Goal: Transaction & Acquisition: Purchase product/service

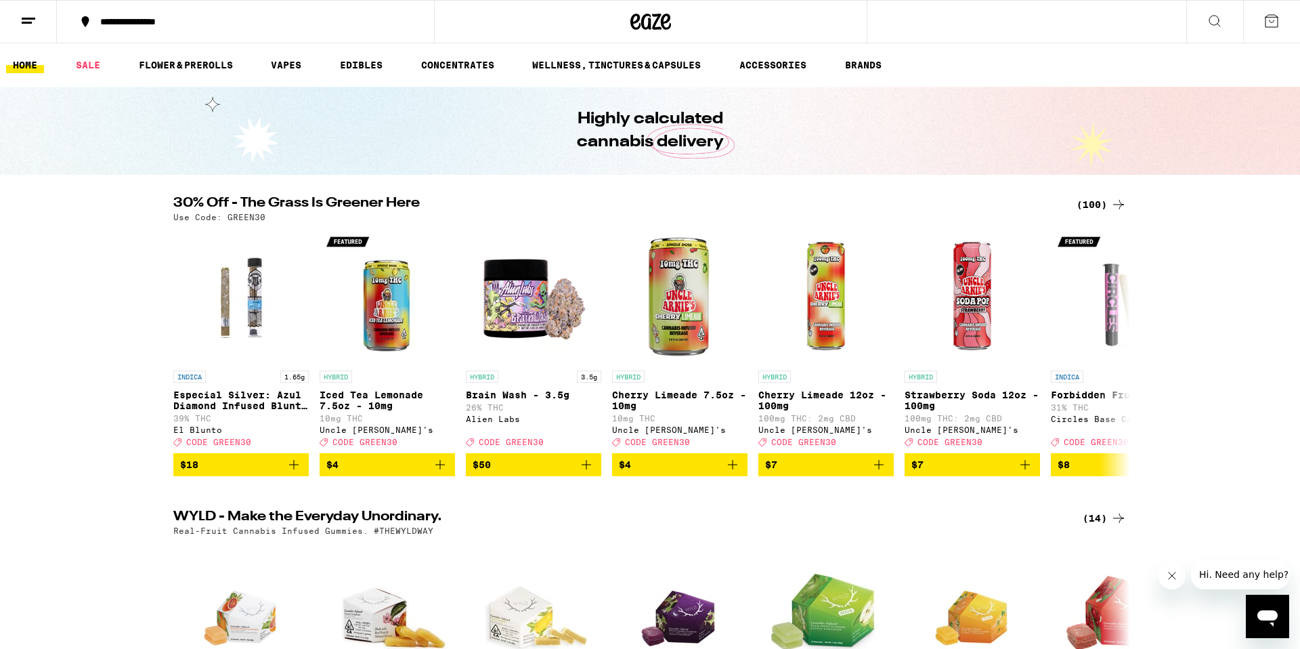
click at [1103, 206] on div "(100)" at bounding box center [1101, 204] width 50 height 16
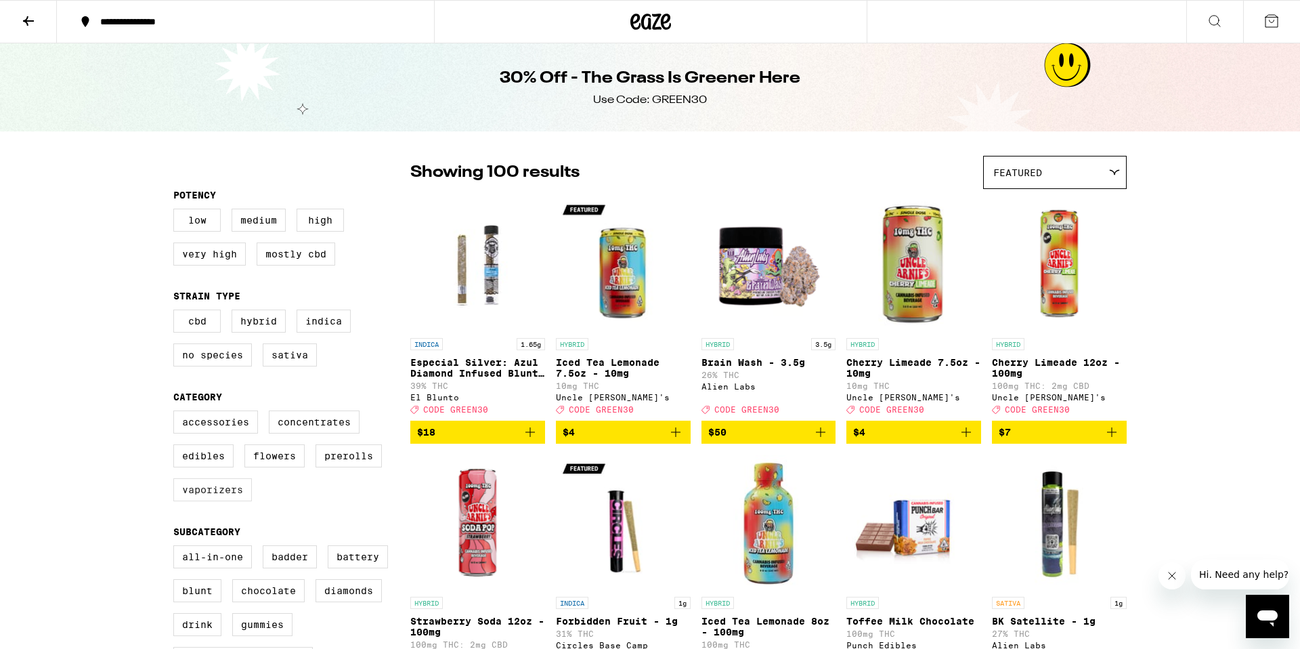
click at [230, 501] on label "Vaporizers" at bounding box center [212, 489] width 79 height 23
click at [177, 413] on input "Vaporizers" at bounding box center [176, 412] width 1 height 1
checkbox input "true"
